Goal: Task Accomplishment & Management: Complete application form

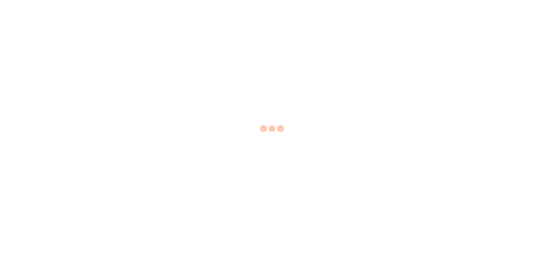
select select "EA"
select select "USD"
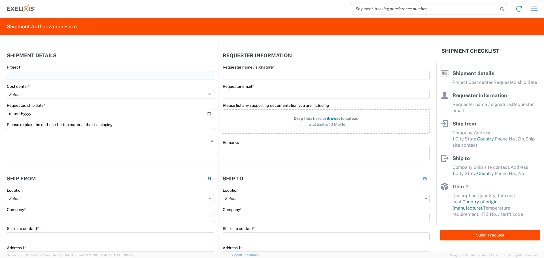
click at [168, 76] on input "Project *" at bounding box center [110, 75] width 207 height 9
click at [42, 89] on span "XB010 IND (5T4 ADC)" at bounding box center [33, 89] width 40 height 5
type input "XB010 IND (5T4 ADC)"
click at [32, 97] on select "Select Accounting 10021 All Bottle 10950 All Carton 10951 Aurigene AURIGENE Bio…" at bounding box center [110, 94] width 207 height 9
select select "10240"
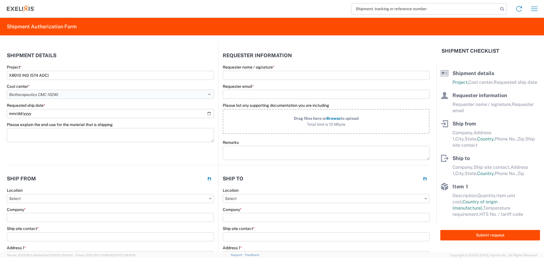
click at [7, 90] on select "Select Accounting 10021 All Bottle 10950 All Carton 10951 Aurigene AURIGENE Bio…" at bounding box center [110, 94] width 207 height 9
click at [257, 75] on input "Requester name / signature *" at bounding box center [326, 75] width 207 height 9
type input "Warinsinee Phusitkanchana"
click at [256, 95] on input "Requester email *" at bounding box center [326, 94] width 207 height 9
paste input "[EMAIL_ADDRESS][DOMAIN_NAME]"
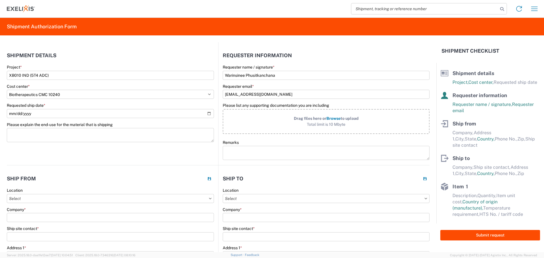
type input "[EMAIL_ADDRESS][DOMAIN_NAME]"
click at [195, 54] on header "Shipment details" at bounding box center [112, 55] width 211 height 13
click at [68, 114] on input "Requested ship date *" at bounding box center [110, 113] width 207 height 9
click at [209, 113] on input "Requested ship date *" at bounding box center [110, 113] width 207 height 9
type input "[DATE]"
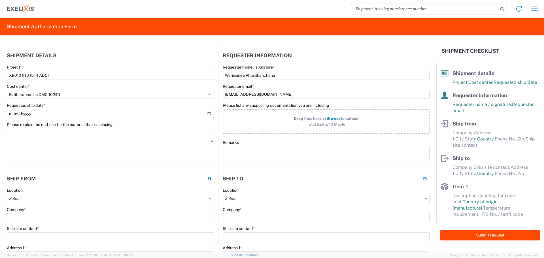
click at [111, 152] on agx-form-section "Shipment details Project * XB010 IND (5T4 ADC) Cost center * Select Accounting …" at bounding box center [112, 107] width 211 height 116
click at [100, 132] on textarea "Please explain the end-use for the material that is shipping" at bounding box center [110, 135] width 207 height 14
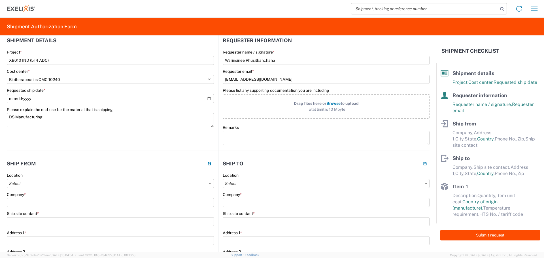
scroll to position [28, 0]
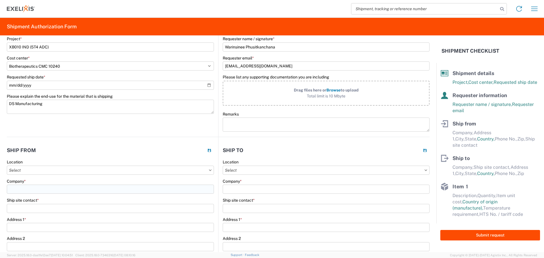
type textarea "DS Manufacturing"
click at [40, 189] on input "Company *" at bounding box center [110, 189] width 207 height 9
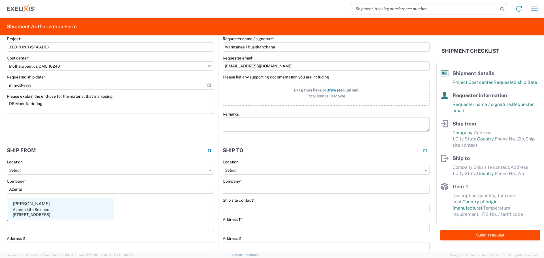
click at [37, 207] on div "Azenta Life Science" at bounding box center [31, 209] width 37 height 5
type input "Azenta Life Science"
type input "[PERSON_NAME]"
type input "[STREET_ADDRESS]"
type input "[GEOGRAPHIC_DATA]"
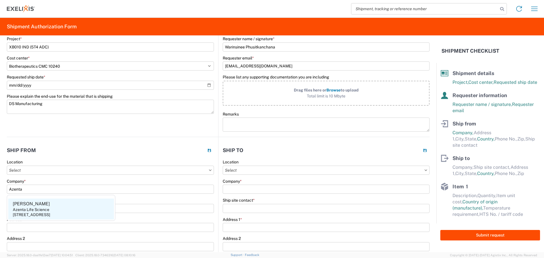
select select "IN"
select select "US"
type input "46241"
type input "[PHONE_NUMBER]"
type input "[PERSON_NAME][EMAIL_ADDRESS][PERSON_NAME][DOMAIN_NAME]"
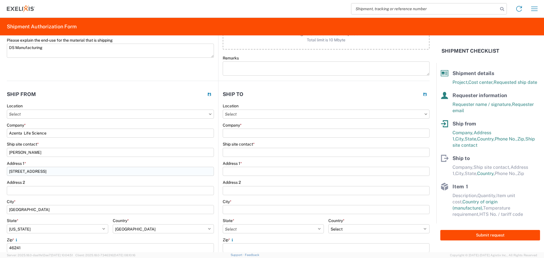
scroll to position [85, 0]
click at [236, 130] on input "Company *" at bounding box center [326, 132] width 207 height 9
type input "Millipore Sigma"
type input "Attn: ZZZ01470-EX (PO 4400102678), [PERSON_NAME], [PERSON_NAME]"
click at [286, 172] on input "Address 1 *" at bounding box center [326, 170] width 207 height 9
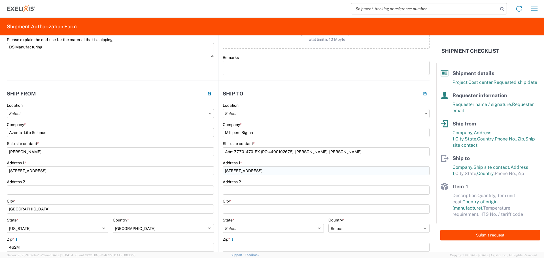
type input "[STREET_ADDRESS]"
type input "S Dock"
type input "[GEOGRAPHIC_DATA][PERSON_NAME]"
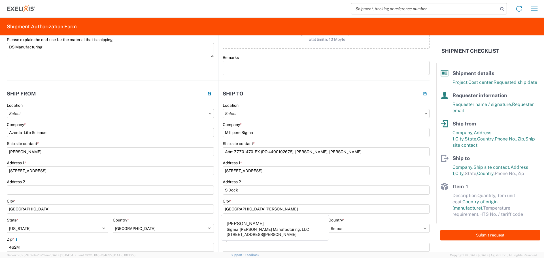
click at [246, 204] on div "City * [GEOGRAPHIC_DATA][PERSON_NAME]" at bounding box center [326, 206] width 207 height 15
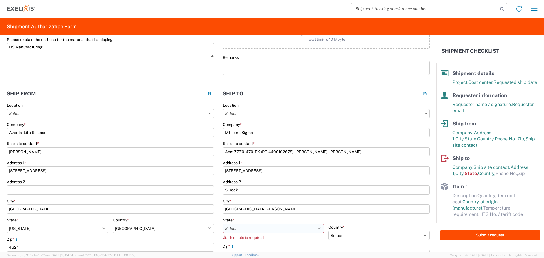
click at [235, 229] on select "Select [US_STATE] [US_STATE] [US_STATE] [US_STATE] Armed Forces Americas Armed …" at bounding box center [273, 228] width 101 height 9
select select "MO"
click at [223, 224] on select "Select [US_STATE] [US_STATE] [US_STATE] [US_STATE] Armed Forces Americas Armed …" at bounding box center [273, 228] width 101 height 9
select select "US"
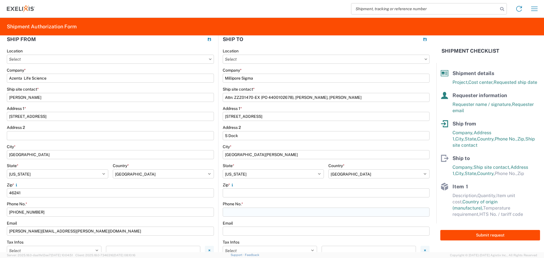
scroll to position [142, 0]
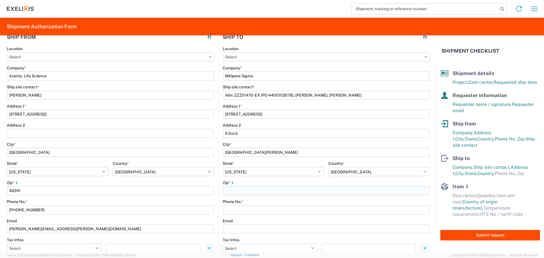
click at [245, 191] on input "Zip *" at bounding box center [326, 190] width 207 height 9
type input "63118"
click at [241, 212] on input "Phone No. *" at bounding box center [326, 209] width 207 height 9
type input "[PHONE_NUMBER]"
click at [244, 228] on input "Requester email *" at bounding box center [326, 228] width 207 height 9
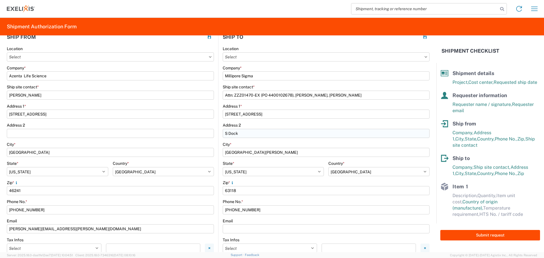
drag, startPoint x: 294, startPoint y: 94, endPoint x: 294, endPoint y: 135, distance: 40.2
click at [318, 95] on input "Attn: ZZZ01470-EX (PO 4400102678), [PERSON_NAME], [PERSON_NAME]" at bounding box center [326, 95] width 207 height 9
click at [229, 227] on input "Requester email *" at bounding box center [326, 228] width 207 height 9
paste input "[PERSON_NAME]"
click at [235, 229] on input "[PERSON_NAME]" at bounding box center [326, 228] width 207 height 9
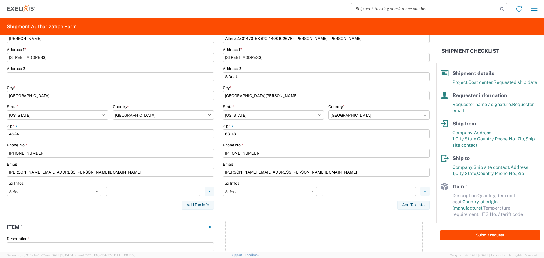
scroll to position [227, 0]
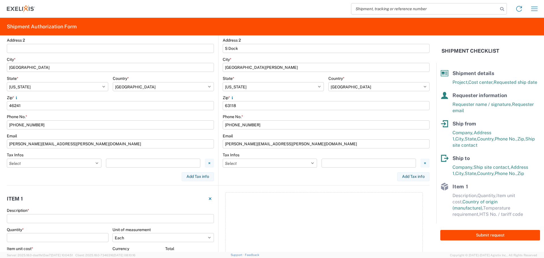
type input "[PERSON_NAME][EMAIL_ADDRESS][PERSON_NAME][DOMAIN_NAME]"
